Goal: Information Seeking & Learning: Learn about a topic

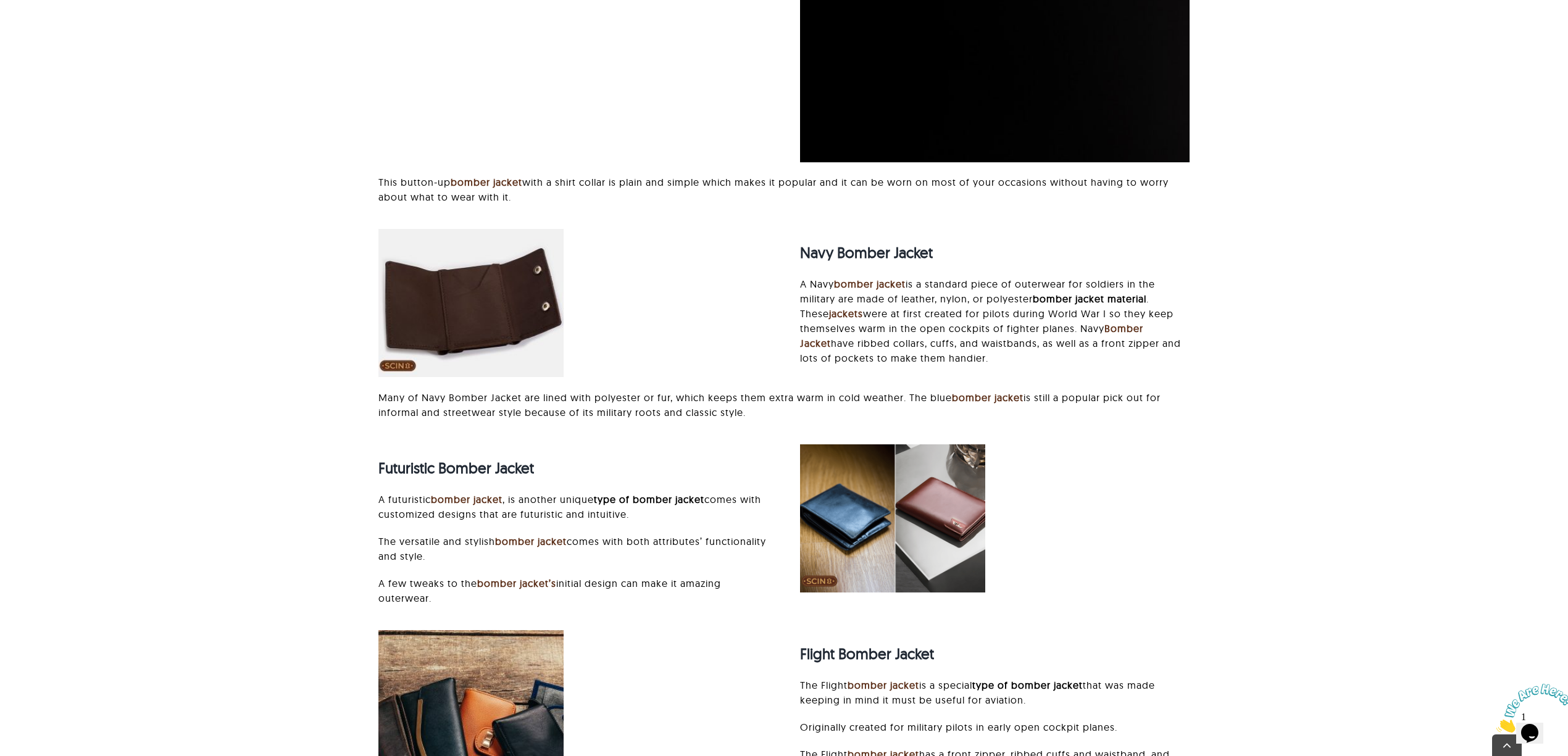
scroll to position [6009, 0]
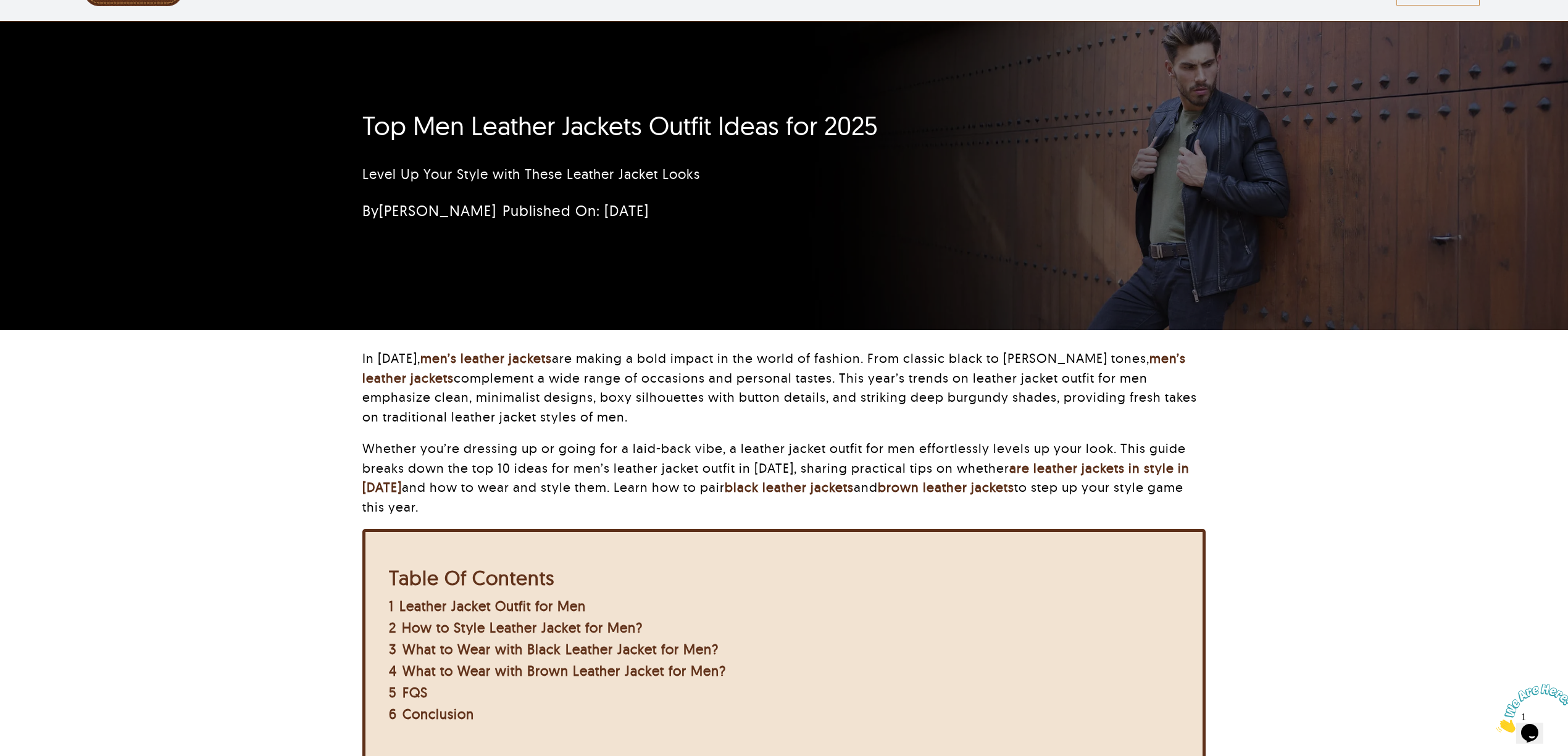
scroll to position [82, 0]
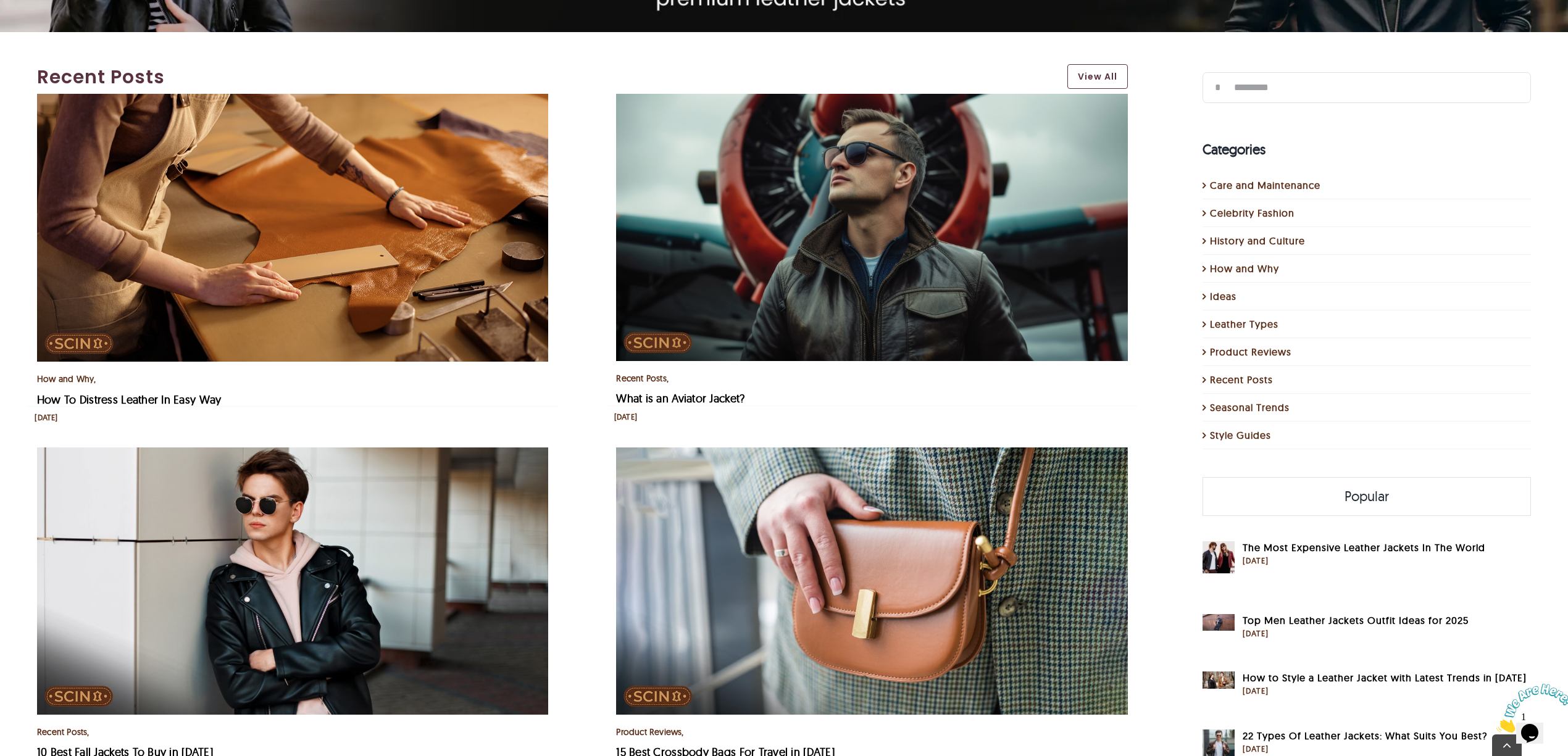
scroll to position [1446, 0]
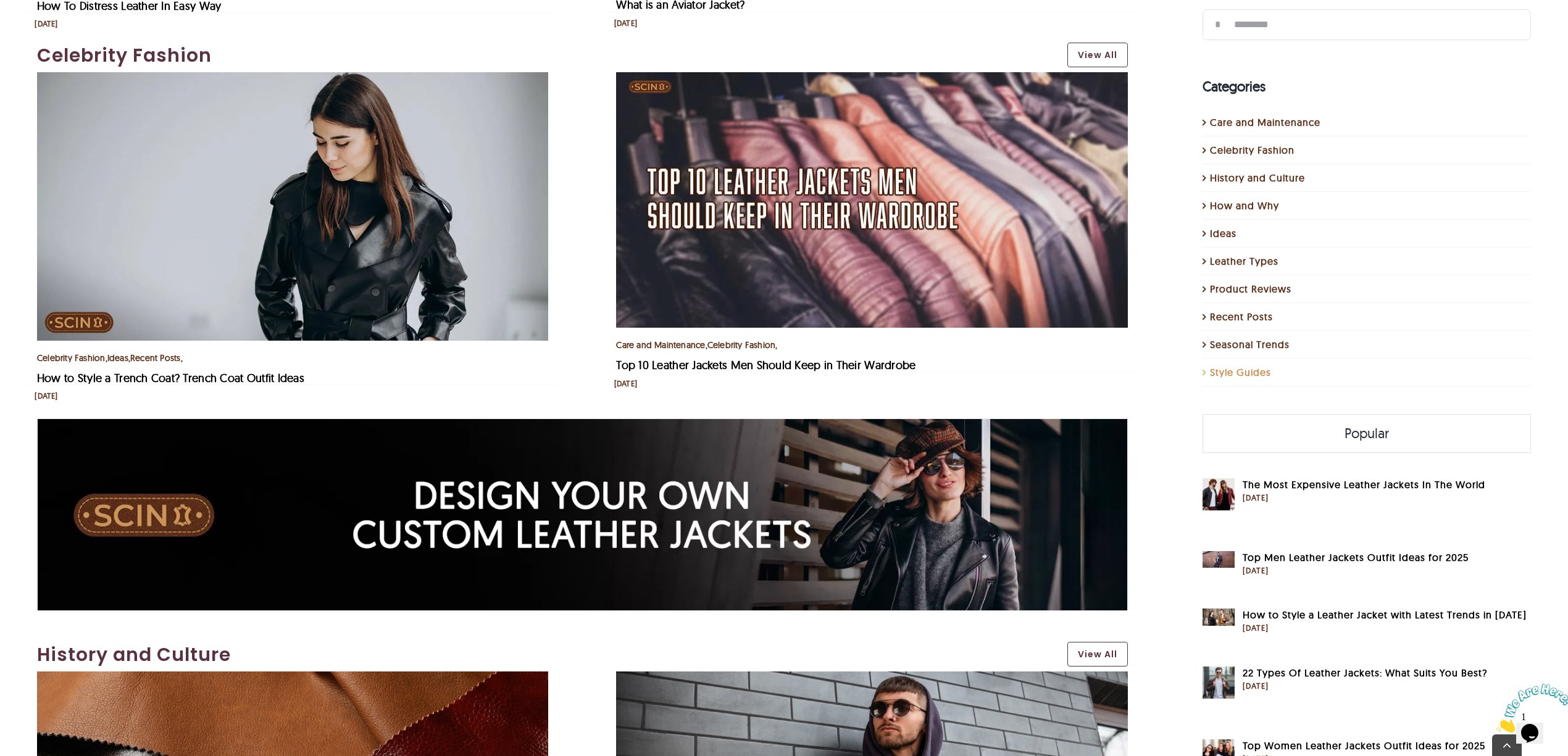
click at [1245, 379] on link "Style Guides" at bounding box center [1367, 372] width 315 height 15
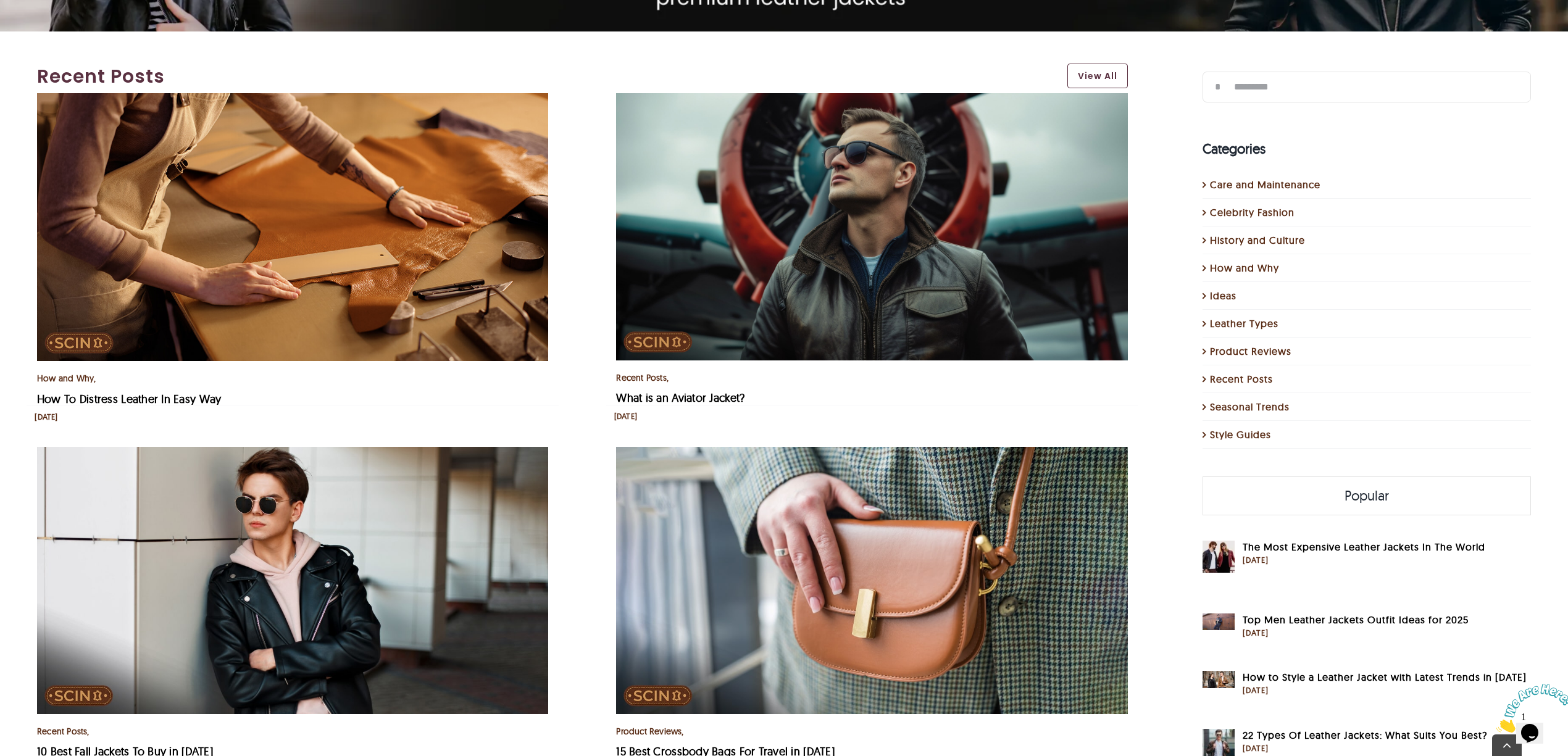
click at [1237, 277] on li "How and Why" at bounding box center [1367, 268] width 329 height 28
click at [1239, 270] on link "How and Why" at bounding box center [1367, 267] width 315 height 15
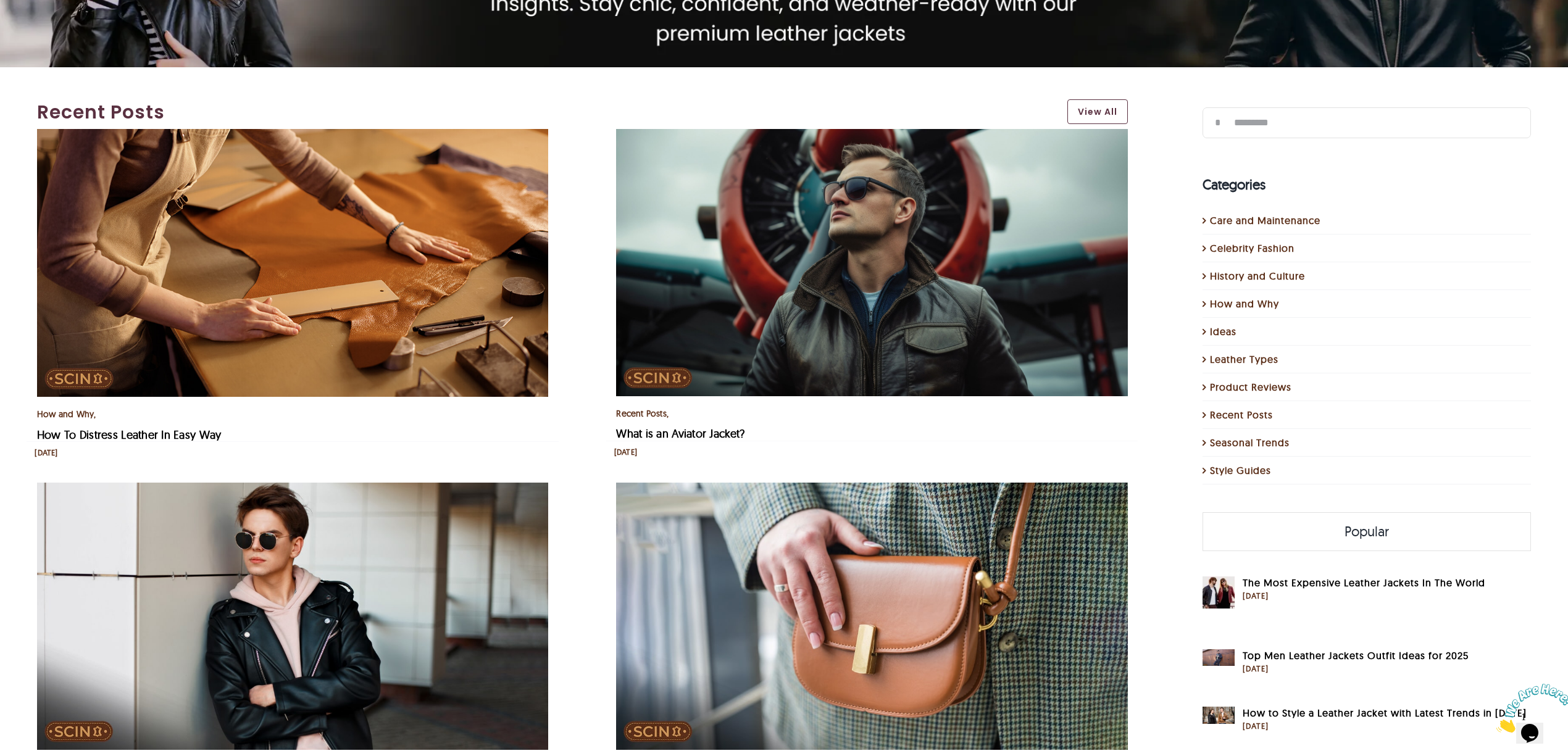
scroll to position [293, 0]
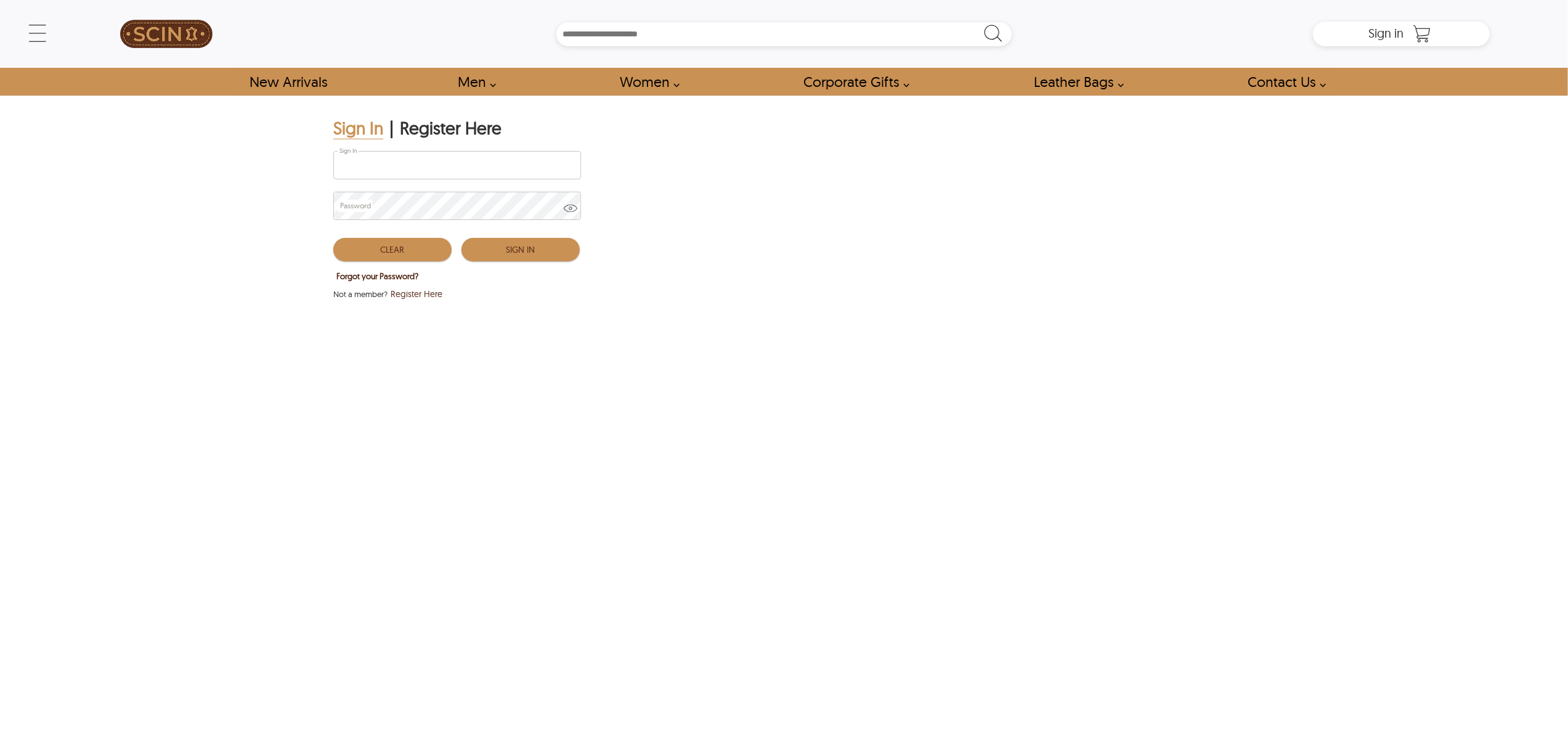
type input "**********"
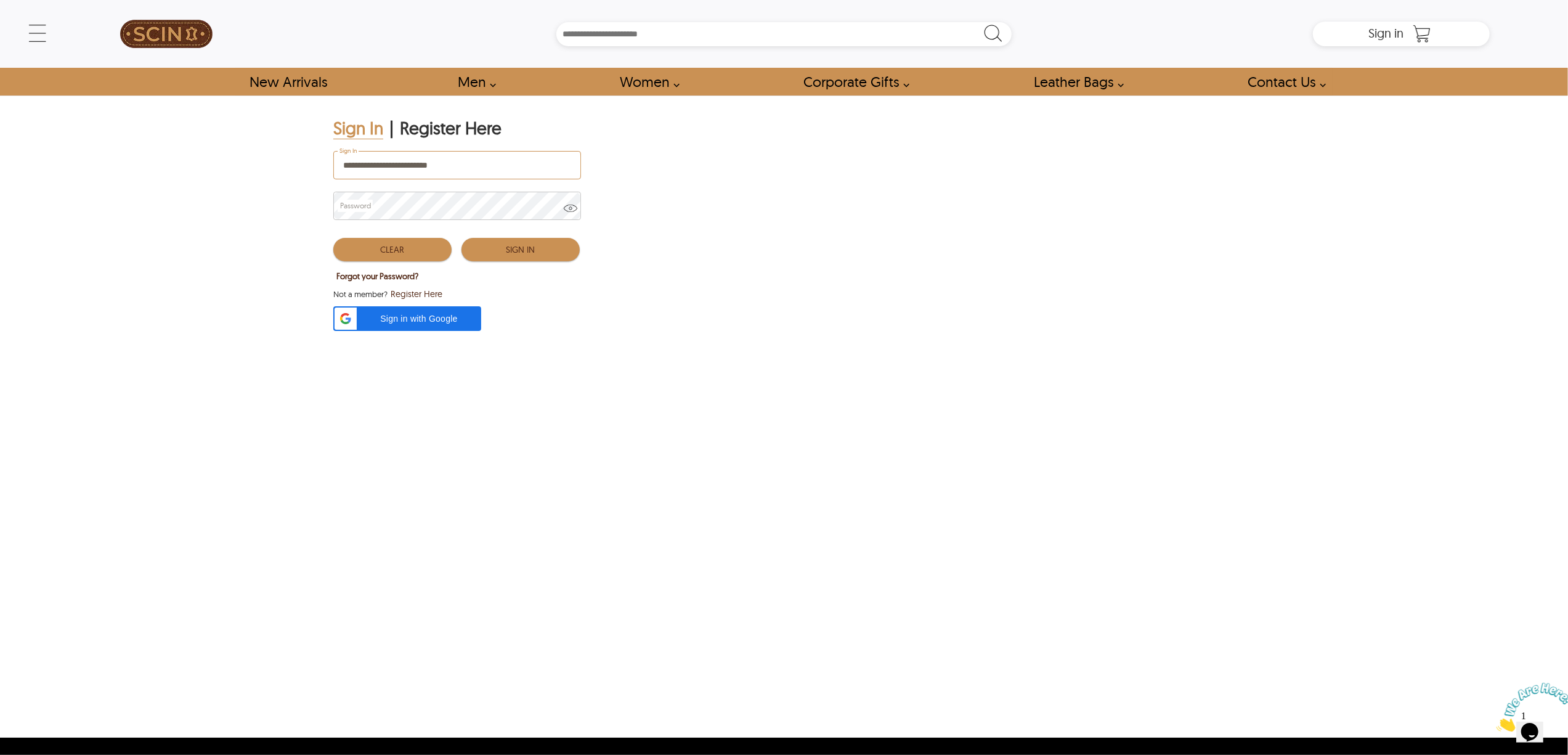
click at [518, 255] on button "Sign In" at bounding box center [520, 249] width 118 height 23
